Goal: Check status: Check status

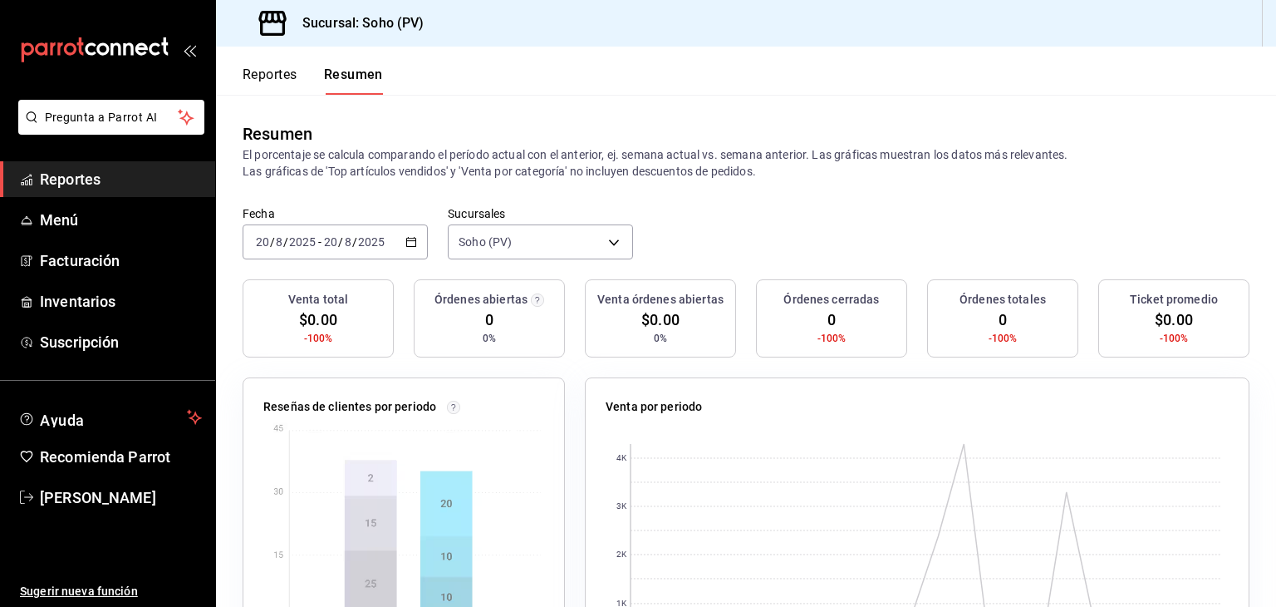
click at [80, 174] on span "Reportes" at bounding box center [121, 179] width 162 height 22
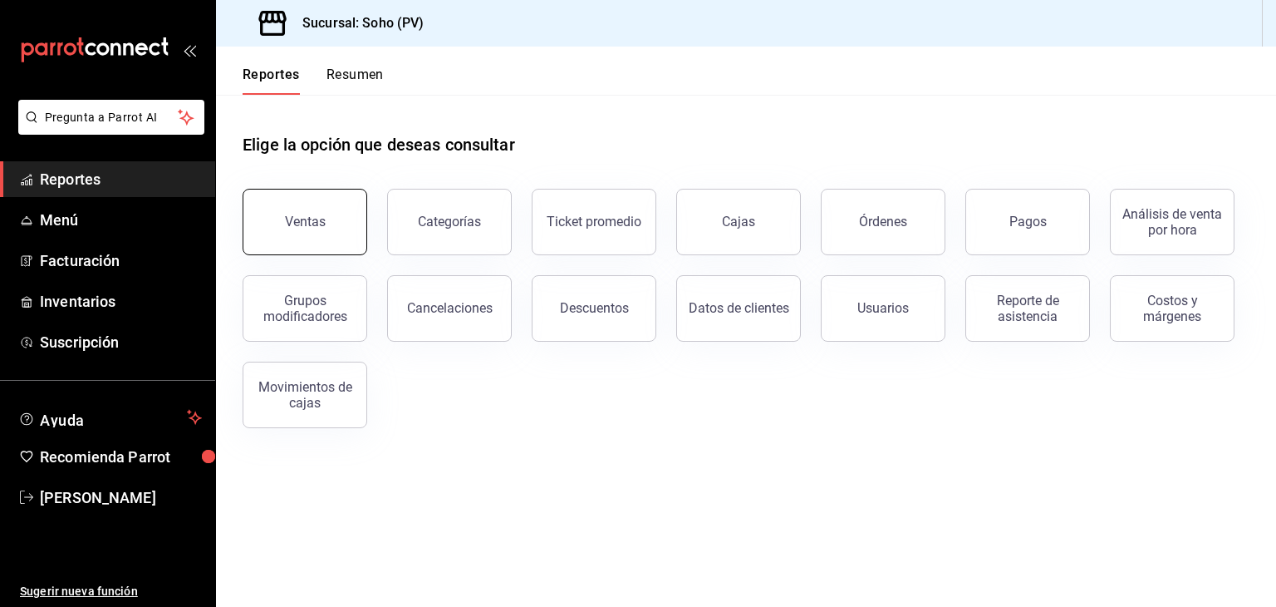
click at [345, 204] on button "Ventas" at bounding box center [305, 222] width 125 height 66
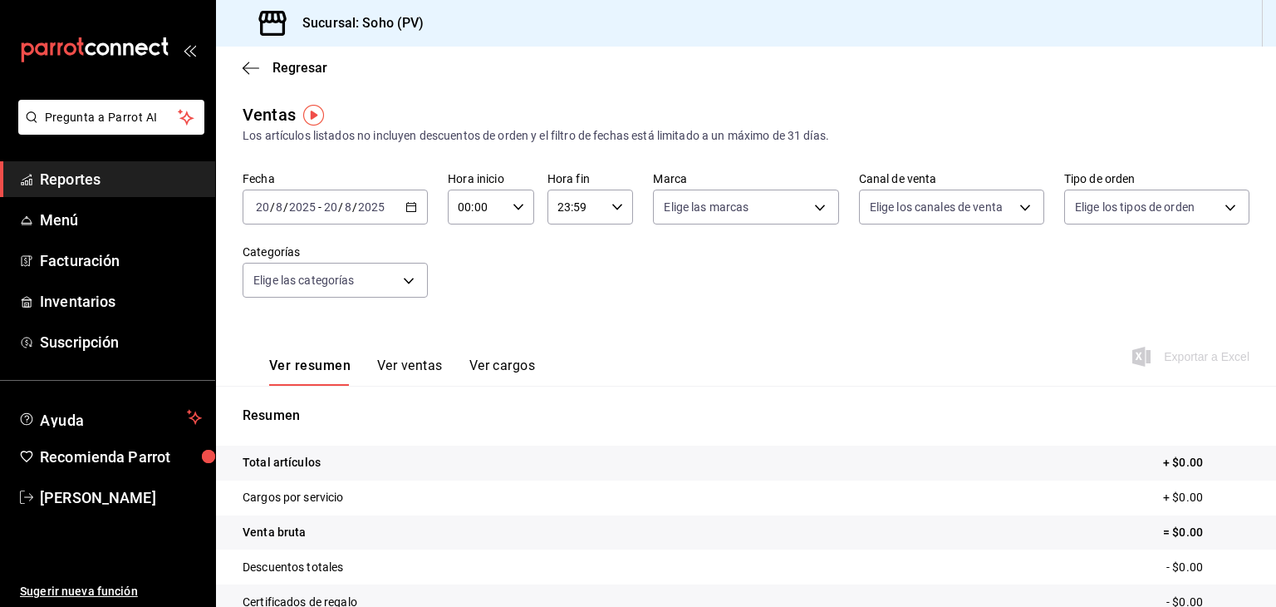
click at [414, 211] on icon "button" at bounding box center [412, 207] width 12 height 12
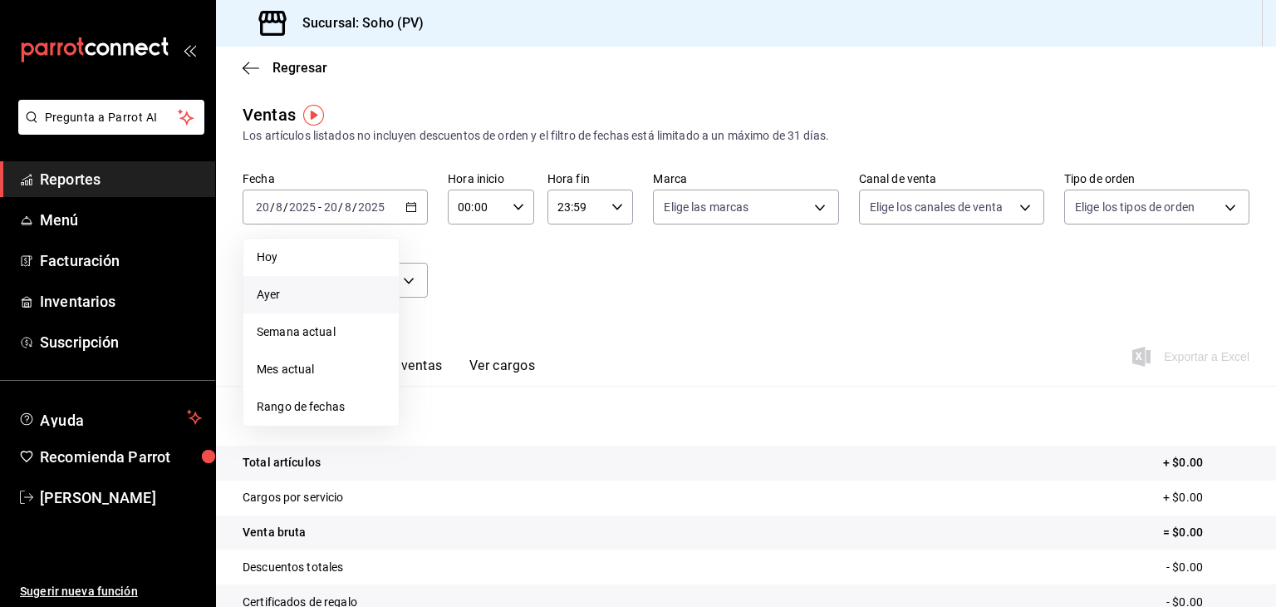
click at [293, 294] on span "Ayer" at bounding box center [321, 294] width 129 height 17
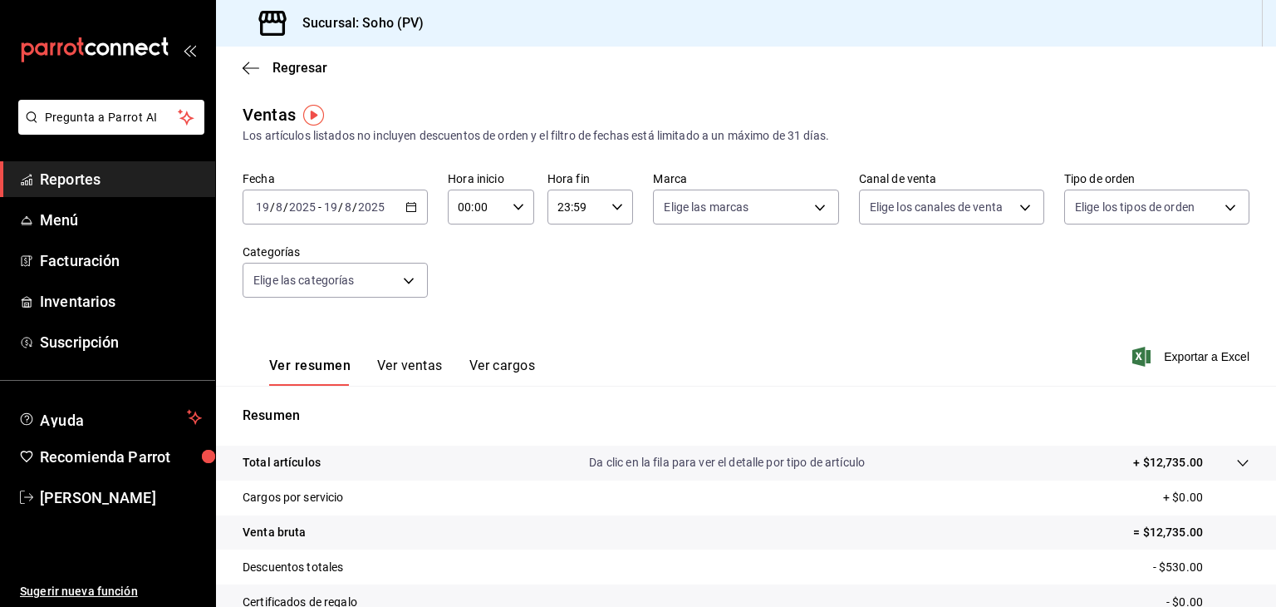
click at [410, 203] on icon "button" at bounding box center [412, 207] width 12 height 12
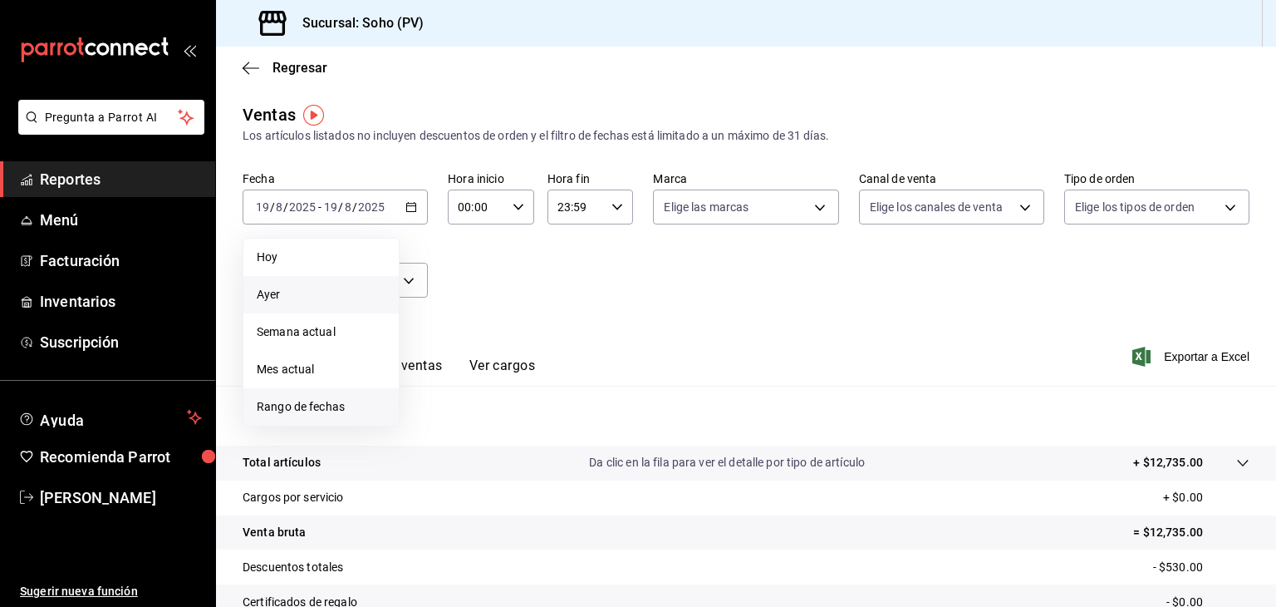
click at [341, 402] on span "Rango de fechas" at bounding box center [321, 406] width 129 height 17
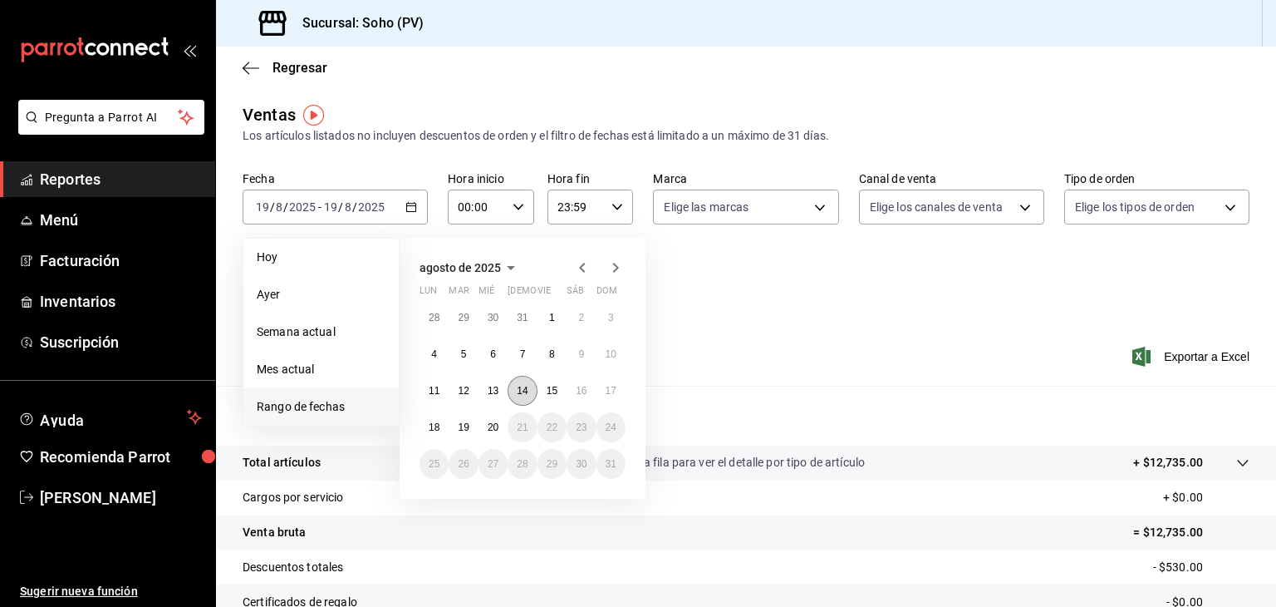
click at [522, 396] on button "14" at bounding box center [522, 391] width 29 height 30
click at [492, 430] on abbr "20" at bounding box center [493, 427] width 11 height 12
